Goal: Task Accomplishment & Management: Manage account settings

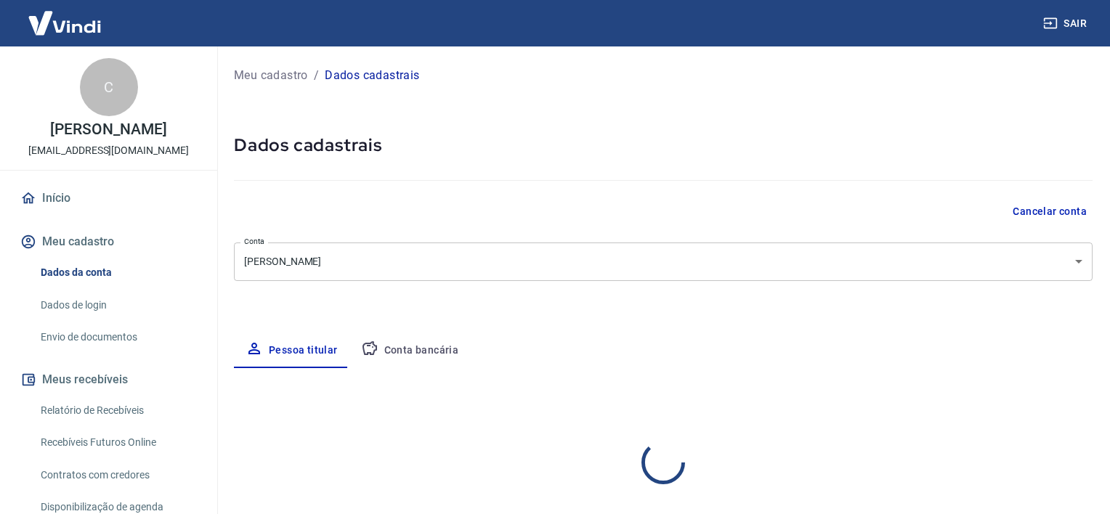
select select "SP"
select select "business"
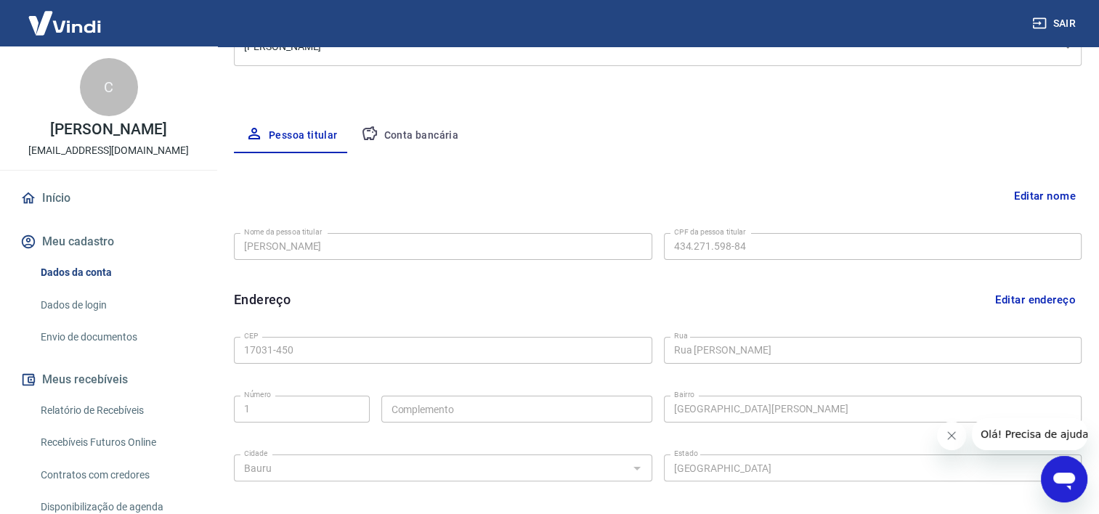
scroll to position [218, 0]
click at [425, 134] on button "Conta bancária" at bounding box center [409, 132] width 121 height 35
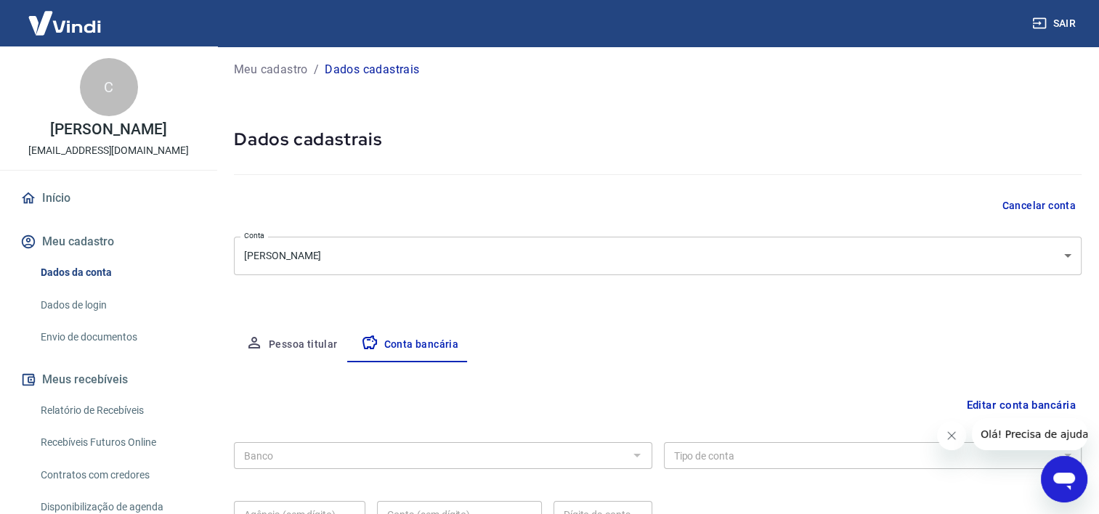
scroll to position [147, 0]
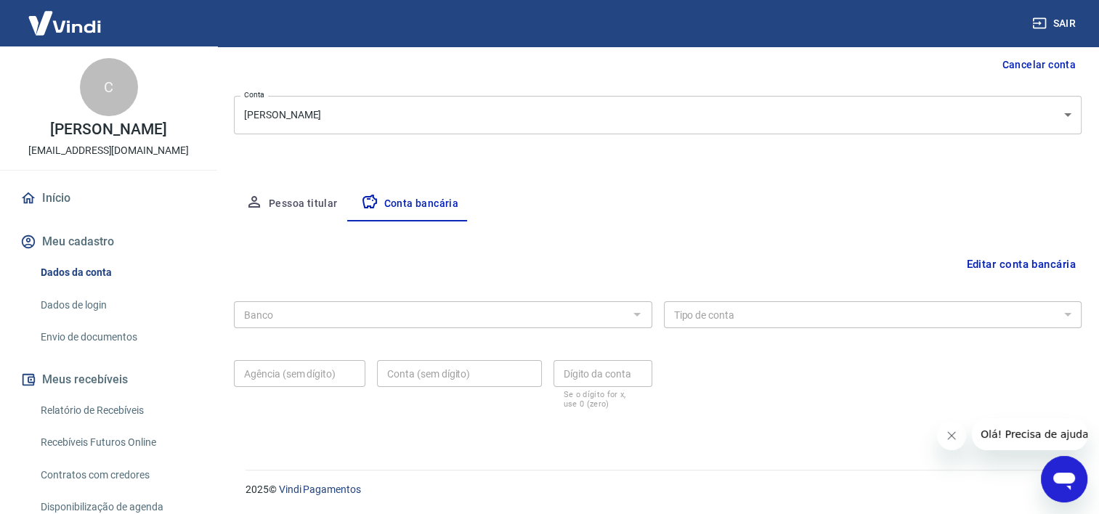
click at [651, 317] on div "Banco Banco Tipo de conta Conta Corrente Conta Poupança Tipo de conta Agência (…" at bounding box center [657, 354] width 847 height 116
click at [1007, 264] on button "Editar conta bancária" at bounding box center [1020, 265] width 121 height 28
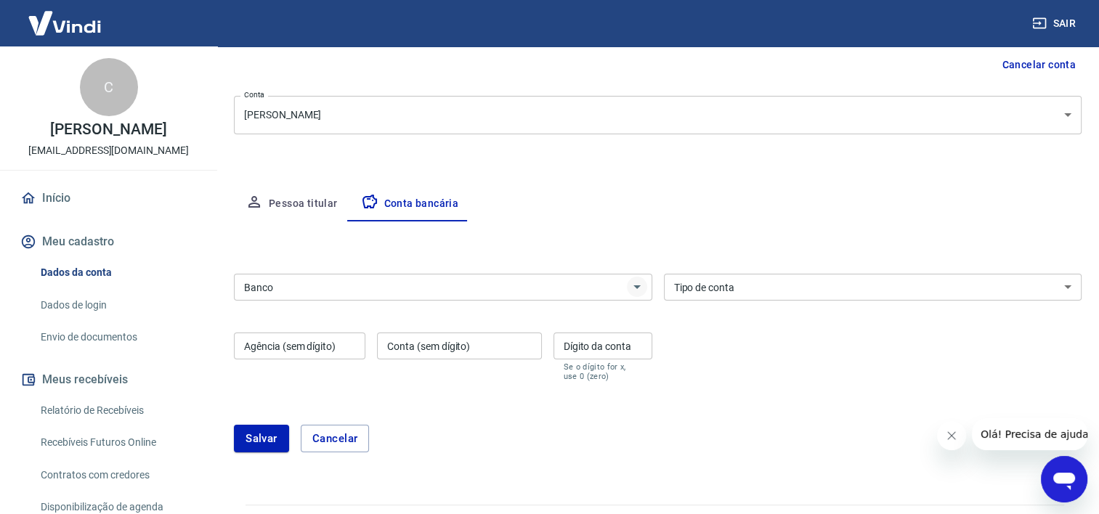
click at [639, 290] on icon "Abrir" at bounding box center [636, 286] width 17 height 17
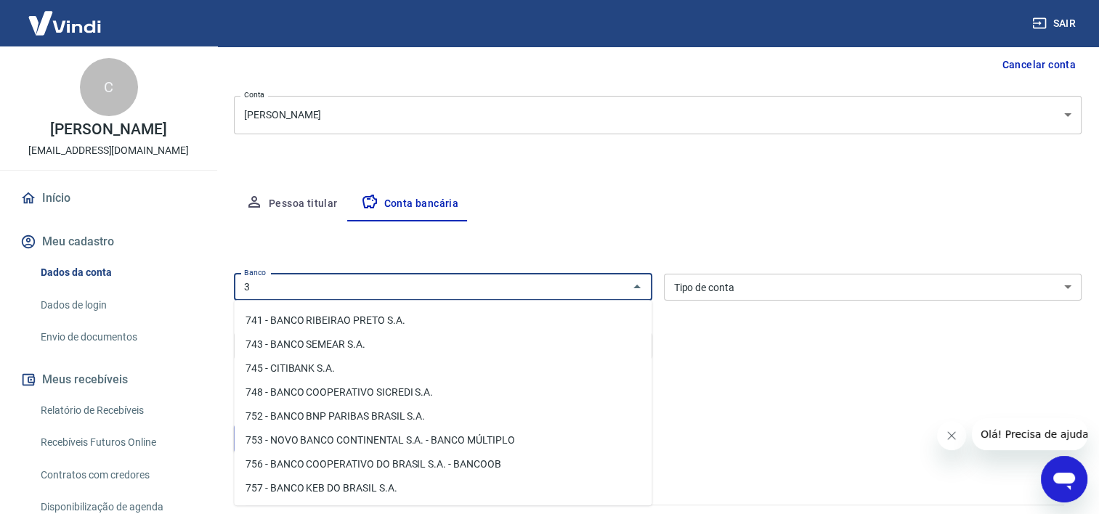
scroll to position [0, 0]
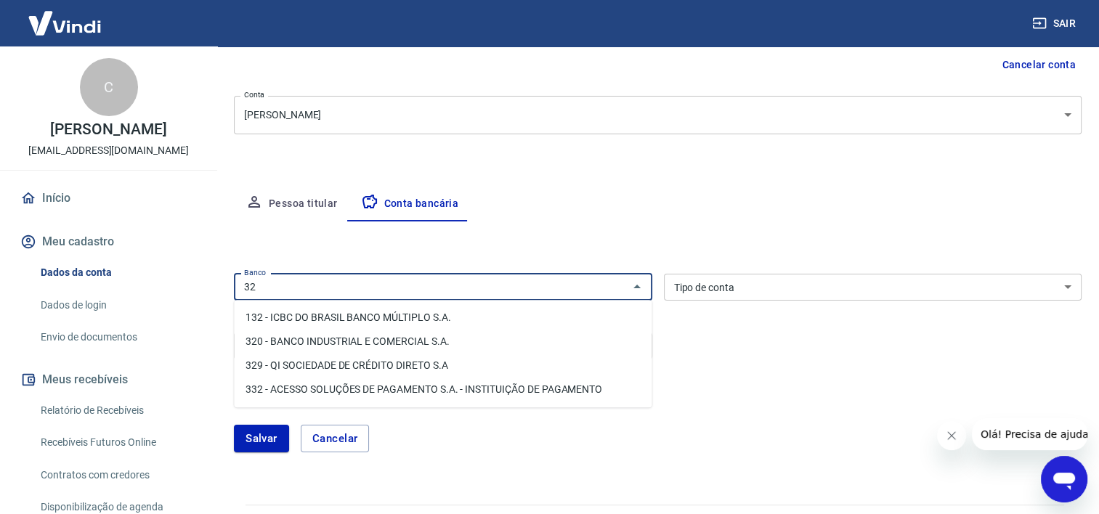
type input "3"
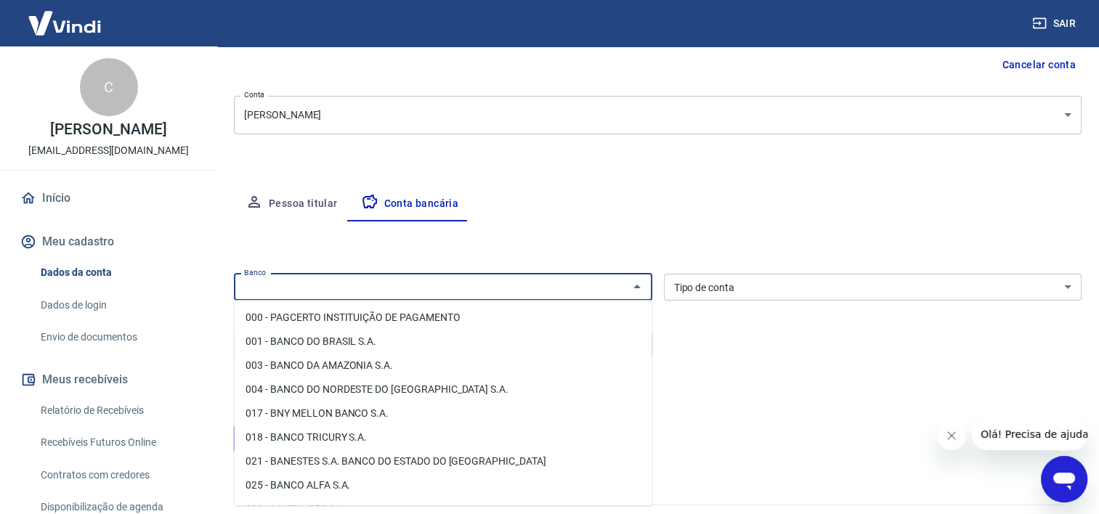
click at [619, 229] on div "Editar conta bancária Banco Banco Tipo de conta Conta Corrente Conta Poupança T…" at bounding box center [657, 345] width 847 height 248
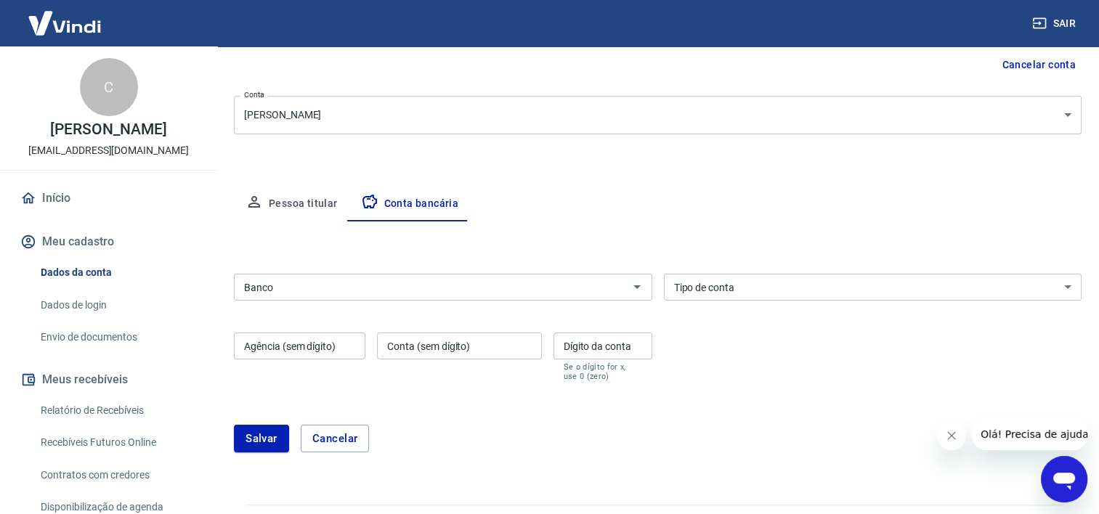
click at [781, 293] on select "Conta Corrente Conta Poupança" at bounding box center [873, 287] width 418 height 27
click at [578, 200] on div "Pessoa titular Conta bancária" at bounding box center [657, 204] width 847 height 35
click at [286, 206] on button "Pessoa titular" at bounding box center [291, 204] width 115 height 35
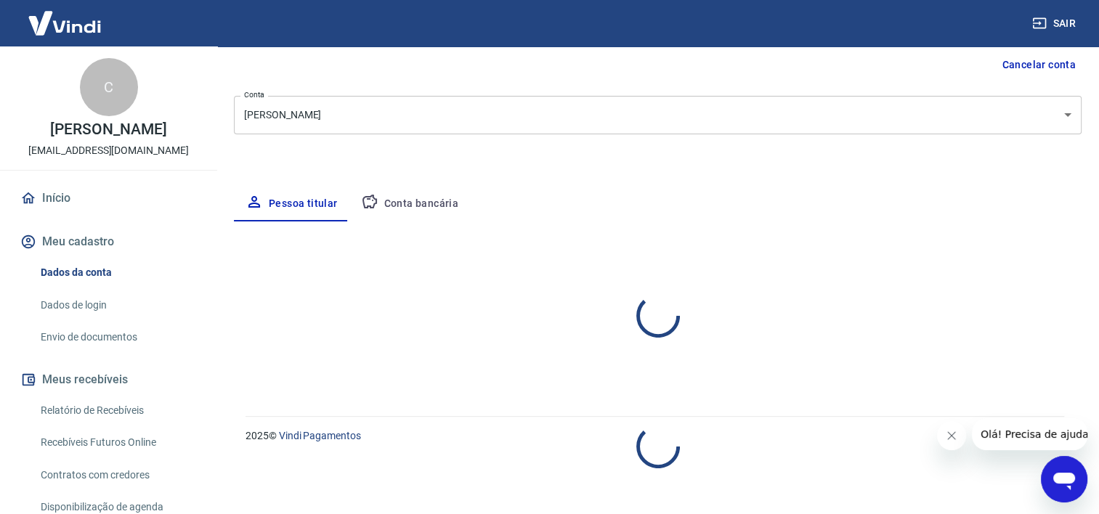
select select "SP"
select select "business"
